Goal: Information Seeking & Learning: Check status

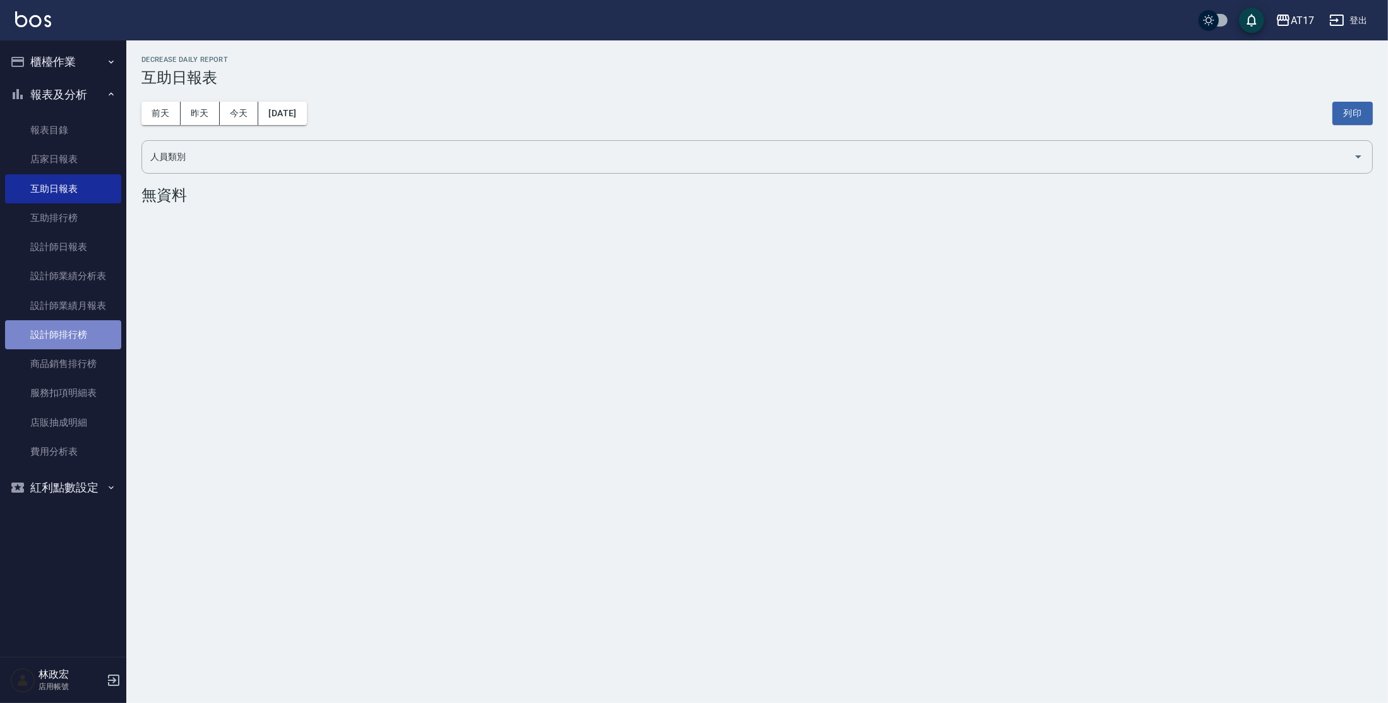
click at [73, 337] on link "設計師排行榜" at bounding box center [63, 334] width 116 height 29
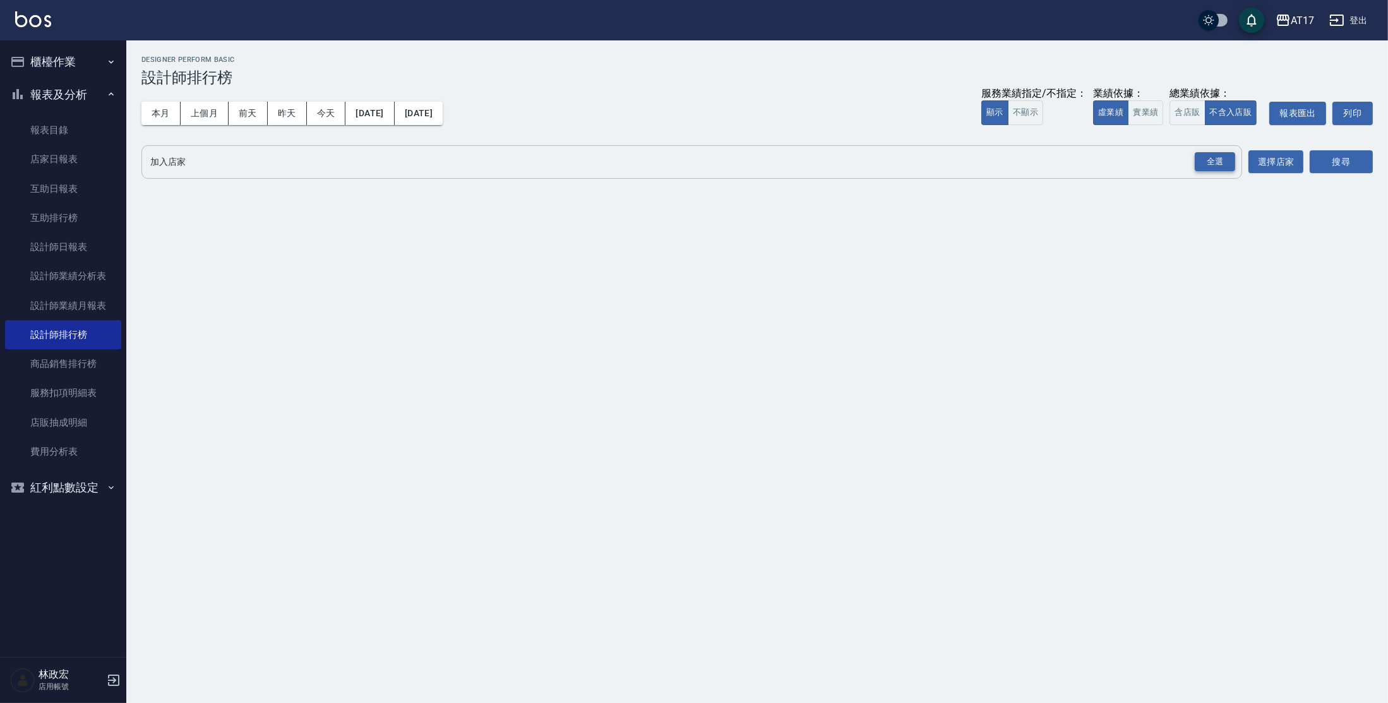
click at [1228, 157] on div "全選" at bounding box center [1215, 162] width 40 height 20
click at [1323, 169] on button "搜尋" at bounding box center [1341, 162] width 63 height 23
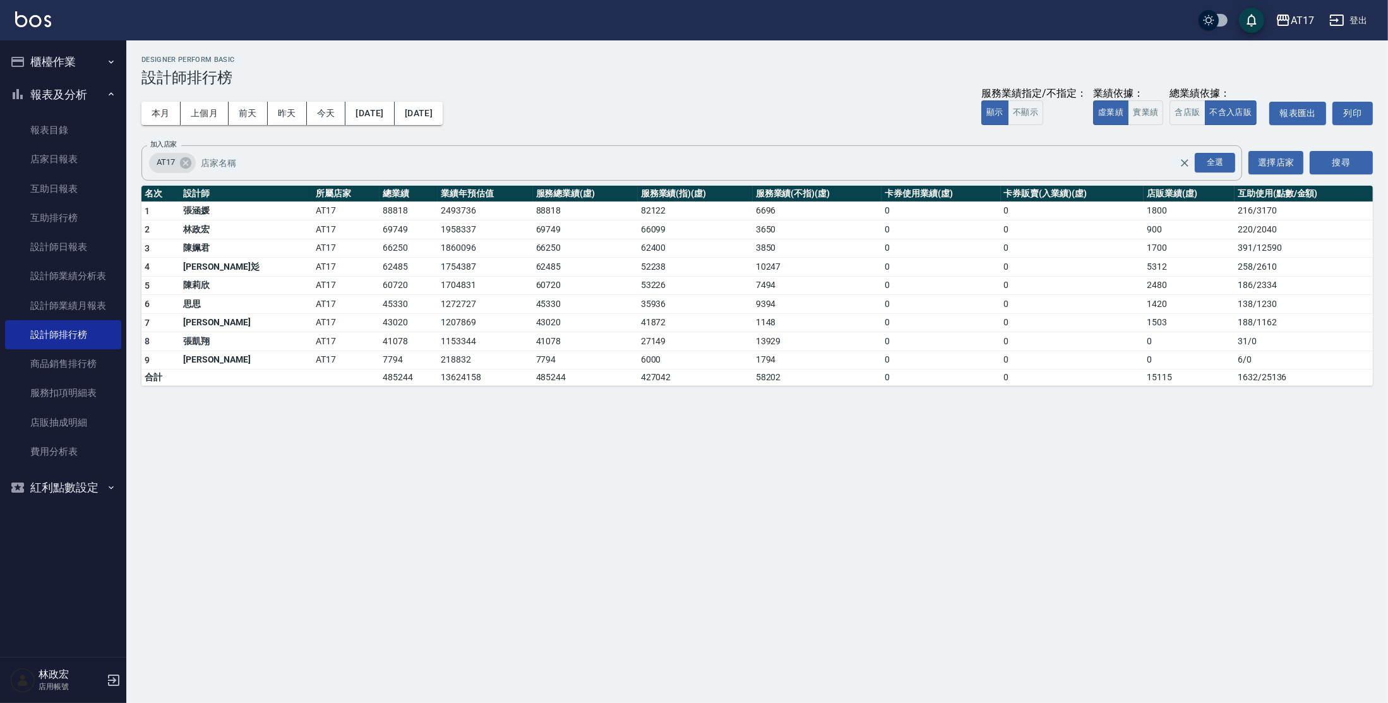
drag, startPoint x: 599, startPoint y: 625, endPoint x: 586, endPoint y: 607, distance: 22.6
click at [599, 625] on div "AT17 [DATE] - [DATE] 設計師排行榜 列印時間： [DATE][PHONE_NUMBER]:29 Designer Perform Basi…" at bounding box center [694, 351] width 1388 height 703
drag, startPoint x: 307, startPoint y: 211, endPoint x: 350, endPoint y: 220, distance: 44.0
click at [351, 213] on tr "1 [PERSON_NAME]AT17 88818 2493736 88818 82122 6696 0 0 1800 216 / 3170" at bounding box center [757, 210] width 1232 height 19
click at [413, 437] on div "AT17 [DATE] - [DATE] 設計師排行榜 列印時間： [DATE][PHONE_NUMBER]:29 Designer Perform Basi…" at bounding box center [694, 351] width 1388 height 703
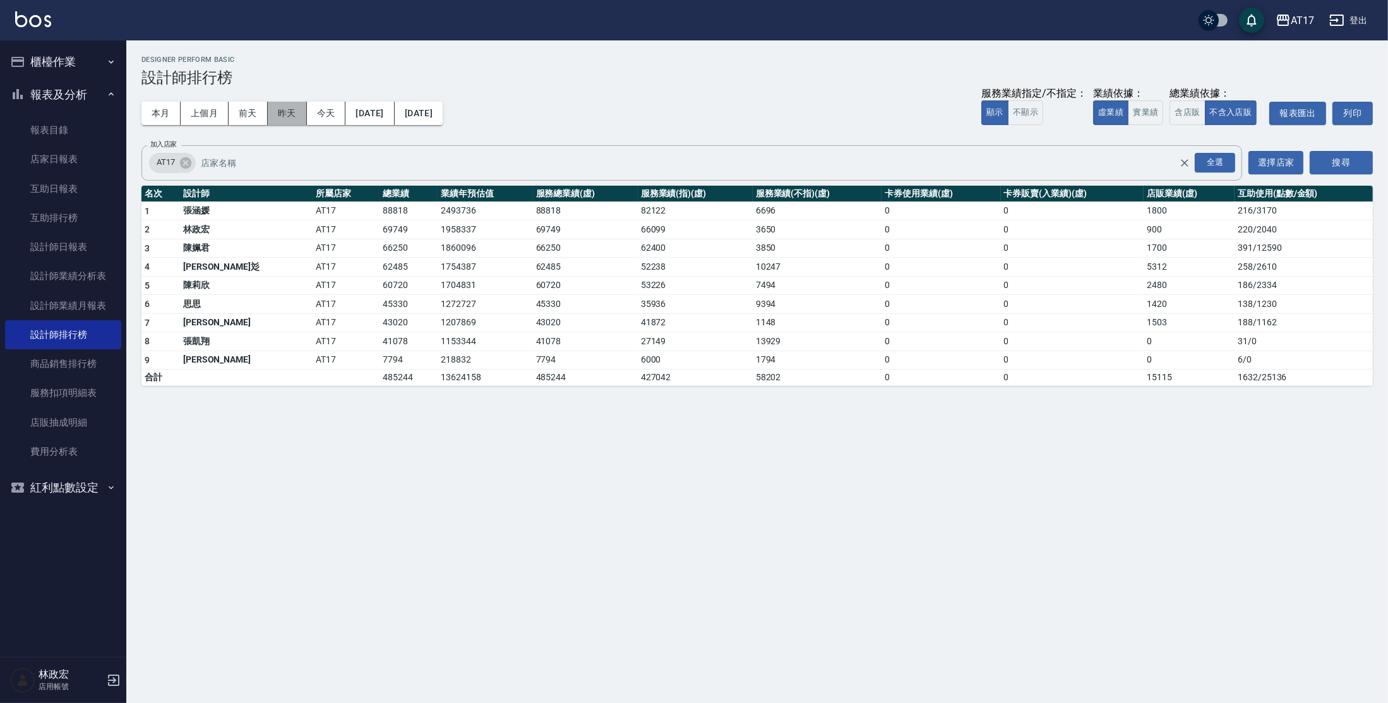
click at [294, 111] on button "昨天" at bounding box center [287, 113] width 39 height 23
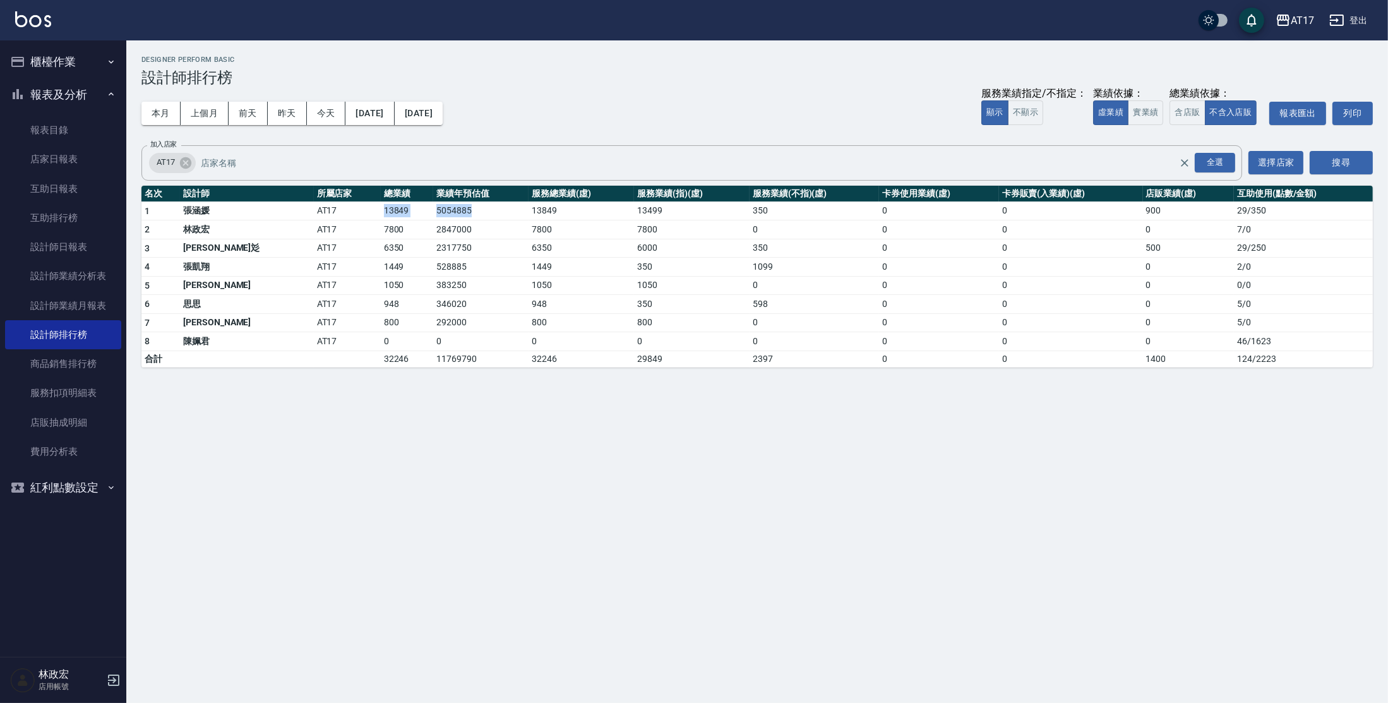
drag, startPoint x: 309, startPoint y: 212, endPoint x: 412, endPoint y: 213, distance: 103.0
click at [412, 213] on tr "1 [PERSON_NAME]AT17 13849 5054885 13849 13499 350 0 0 900 29 / 350" at bounding box center [757, 210] width 1232 height 19
click at [404, 512] on div "AT17 [DATE] - [DATE] 設計師排行榜 列印時間： [DATE][PHONE_NUMBER]:29 Designer Perform Basi…" at bounding box center [694, 351] width 1388 height 703
click at [244, 114] on button "前天" at bounding box center [248, 113] width 39 height 23
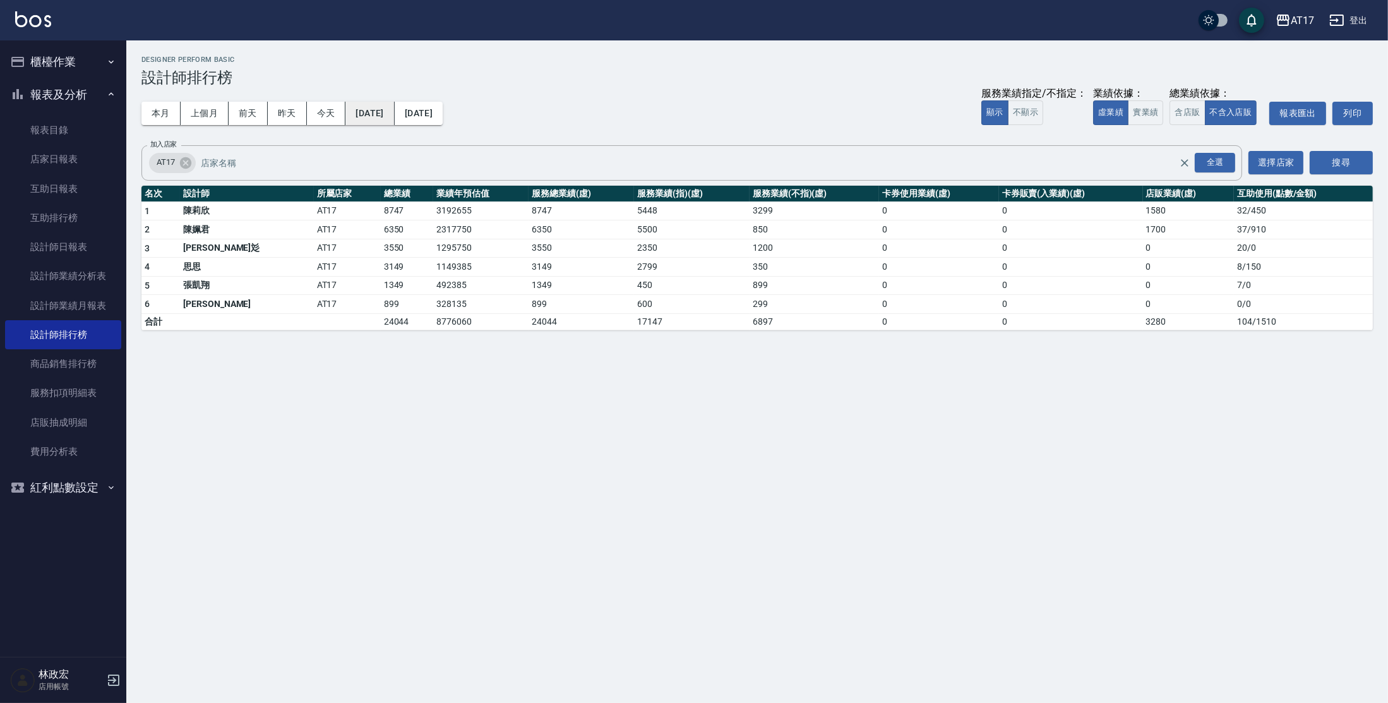
click at [380, 121] on button "[DATE]" at bounding box center [370, 113] width 49 height 23
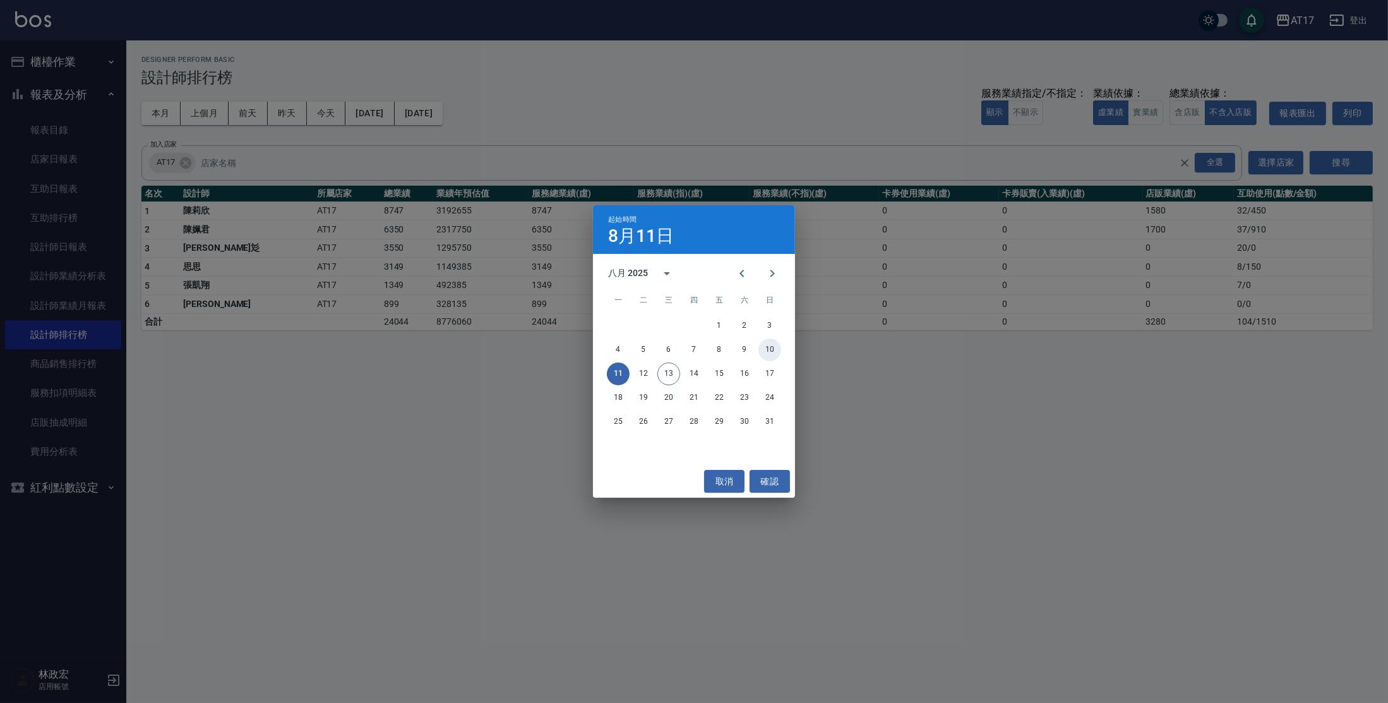
drag, startPoint x: 772, startPoint y: 357, endPoint x: 759, endPoint y: 299, distance: 59.5
click at [772, 356] on button "10" at bounding box center [770, 350] width 23 height 23
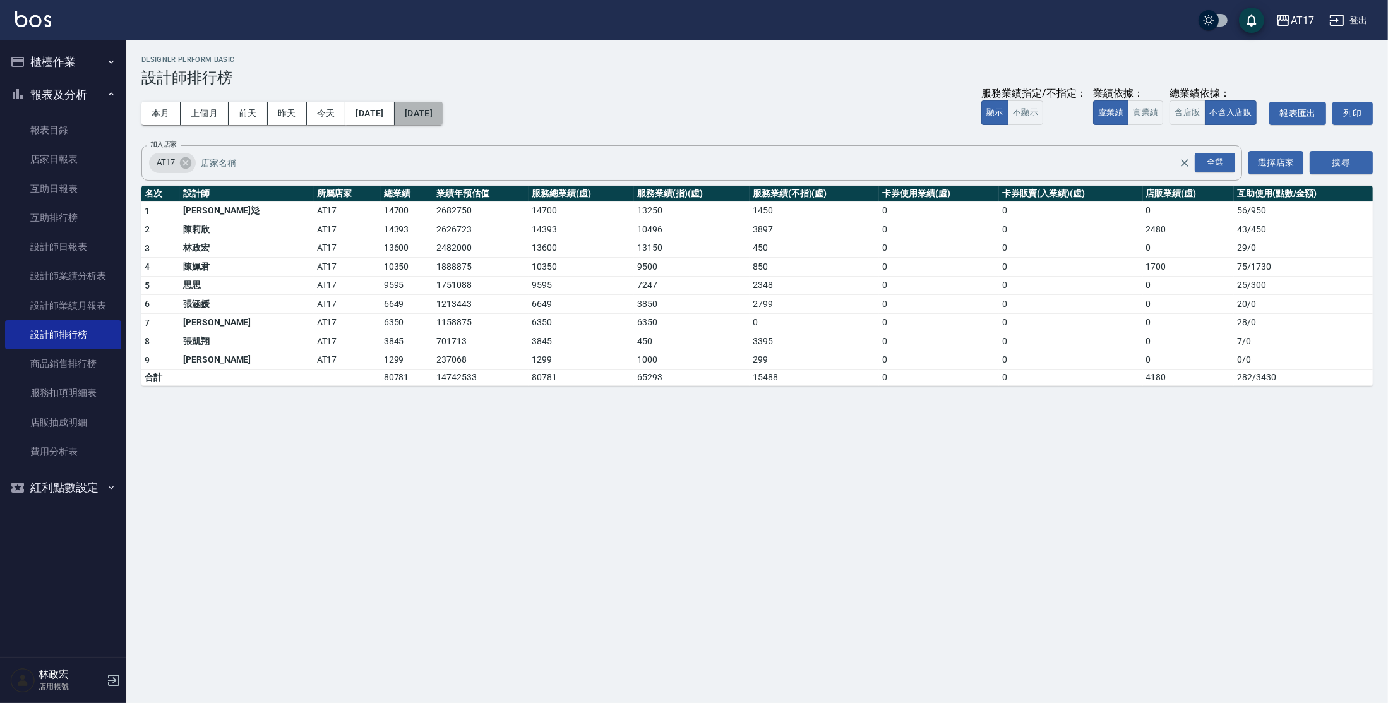
click at [443, 109] on button "[DATE]" at bounding box center [419, 113] width 48 height 23
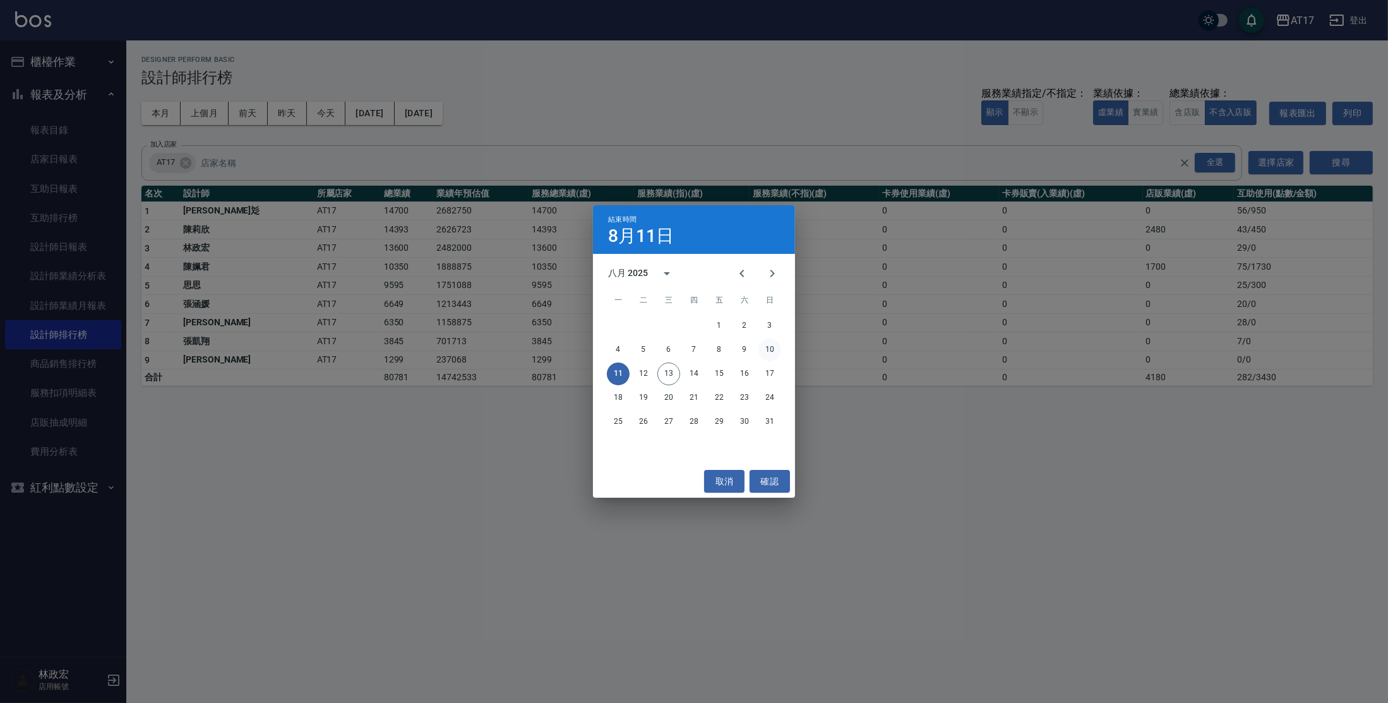
click at [769, 352] on button "10" at bounding box center [770, 350] width 23 height 23
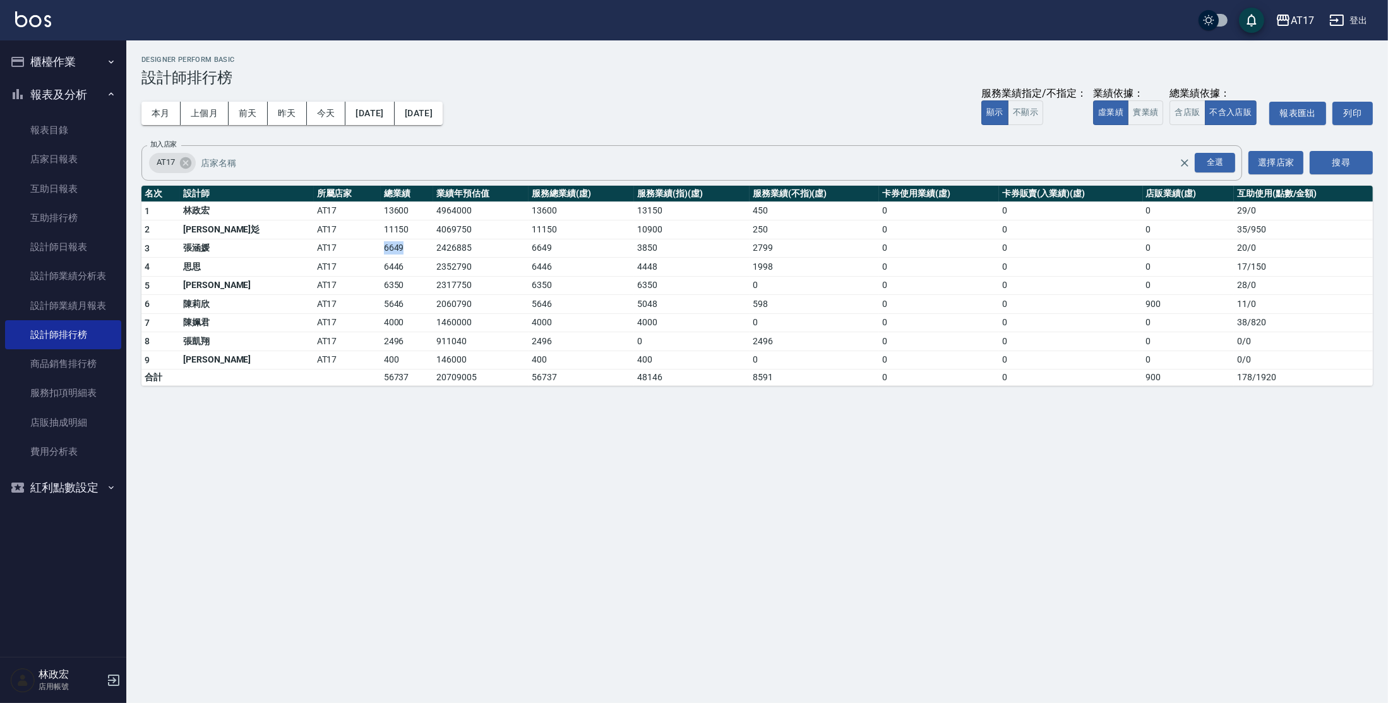
drag, startPoint x: 307, startPoint y: 249, endPoint x: 356, endPoint y: 247, distance: 48.7
click at [356, 247] on tr "3 [PERSON_NAME]AT17 6649 2426885 6649 3850 2799 0 0 0 20 / 0" at bounding box center [757, 248] width 1232 height 19
click at [1148, 114] on button "實業績" at bounding box center [1145, 112] width 35 height 25
drag, startPoint x: 304, startPoint y: 264, endPoint x: 378, endPoint y: 263, distance: 73.9
click at [375, 263] on tr "4 [PERSON_NAME]AT17 6649 2426885 6649 3850 2799 0 0 0 20 / 0" at bounding box center [757, 267] width 1232 height 19
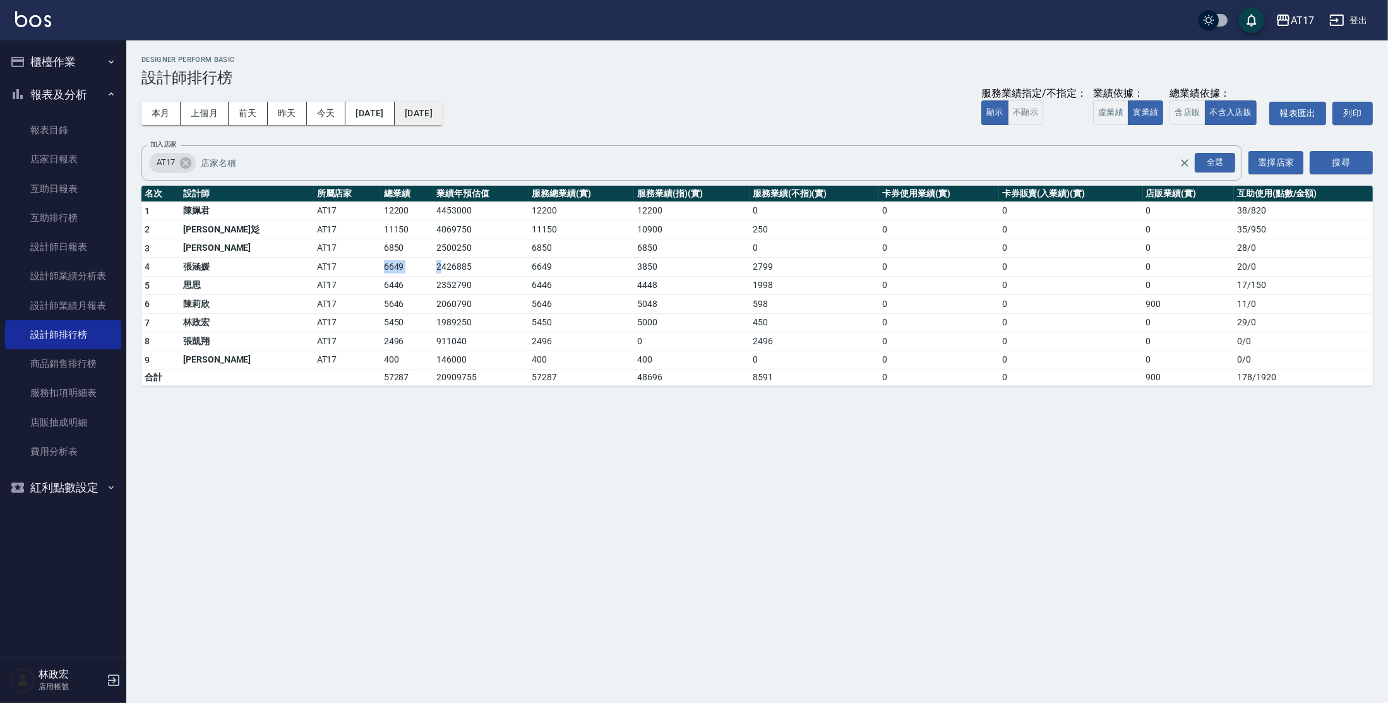
click at [431, 112] on button "[DATE]" at bounding box center [419, 113] width 48 height 23
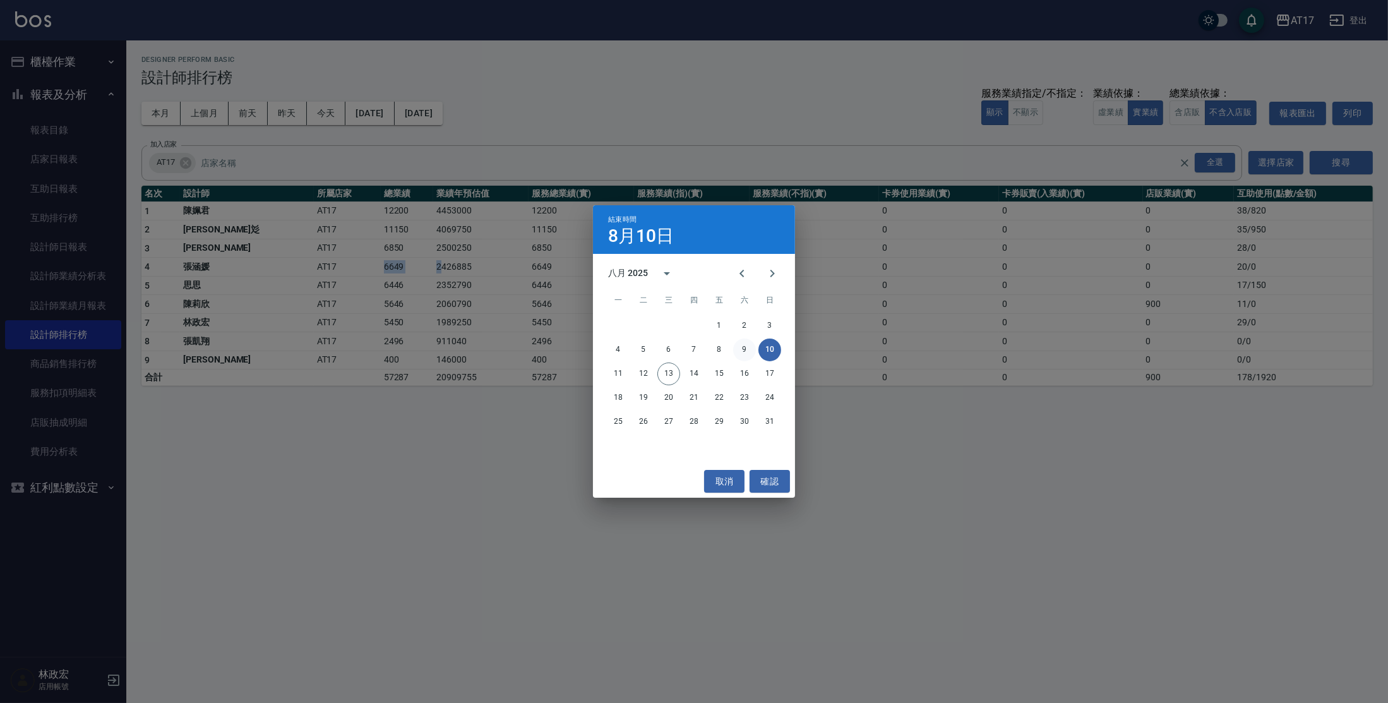
click at [745, 346] on button "9" at bounding box center [744, 350] width 23 height 23
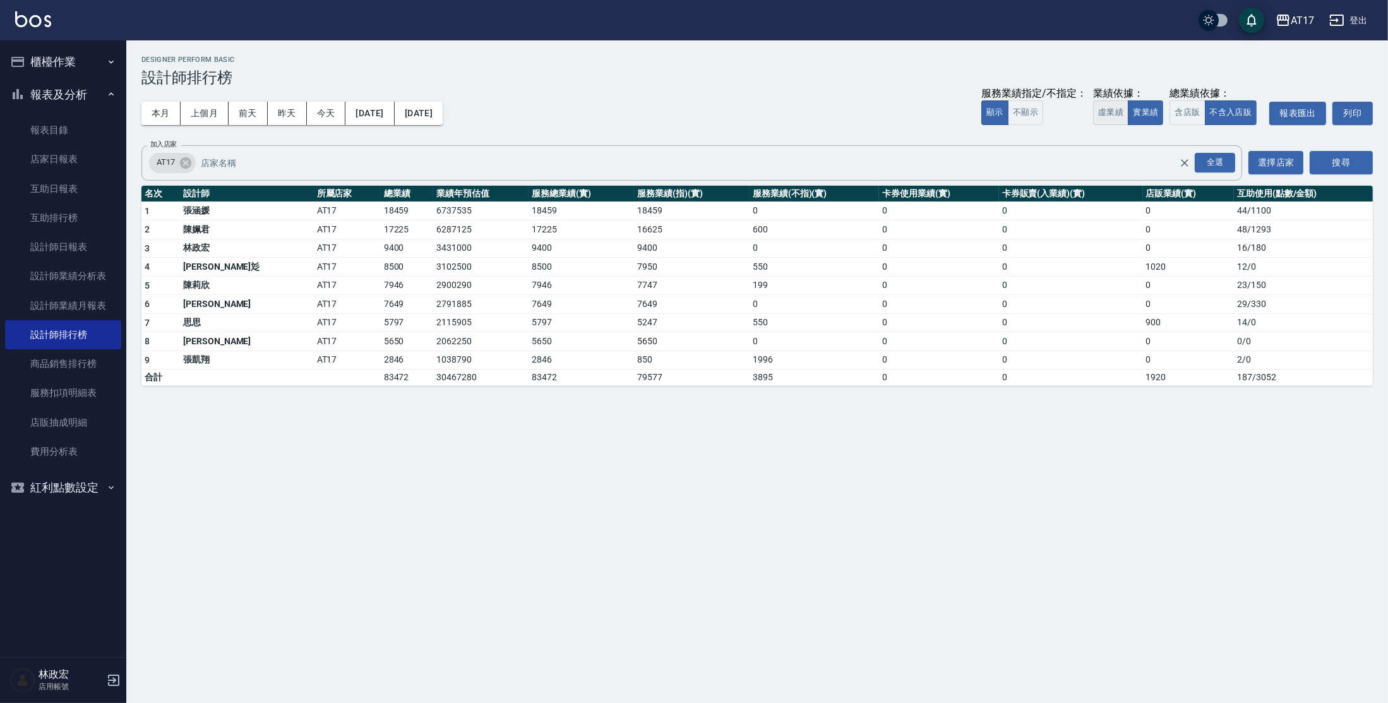
click at [1112, 119] on button "虛業績" at bounding box center [1110, 112] width 35 height 25
click at [826, 623] on div "AT17 [DATE] - [DATE] 設計師排行榜 列印時間： [DATE][PHONE_NUMBER]:29 Designer Perform Basi…" at bounding box center [694, 351] width 1388 height 703
click at [171, 111] on button "本月" at bounding box center [160, 113] width 39 height 23
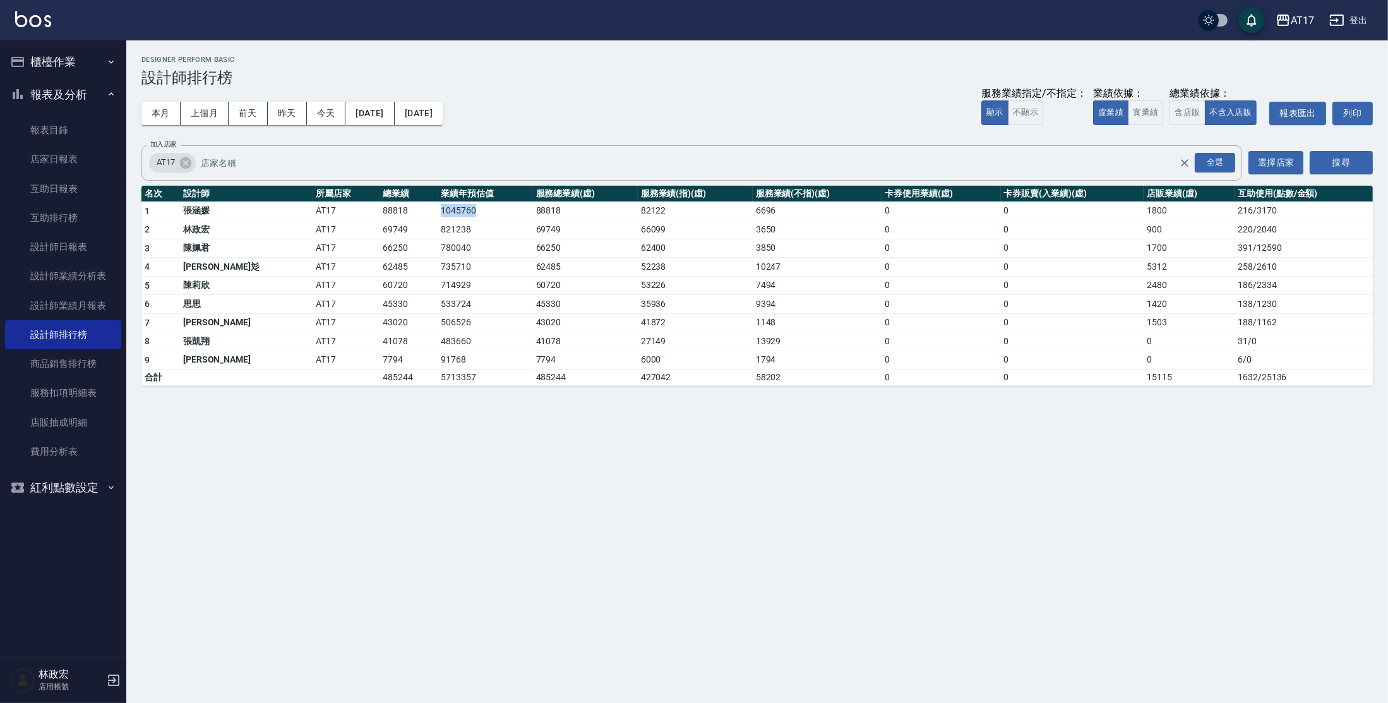
drag, startPoint x: 339, startPoint y: 214, endPoint x: 418, endPoint y: 215, distance: 79.0
click at [418, 215] on tr "1 [PERSON_NAME]AT17 88818 1045760 88818 82122 6696 0 0 1800 216 / 3170" at bounding box center [757, 210] width 1232 height 19
